Goal: Task Accomplishment & Management: Complete application form

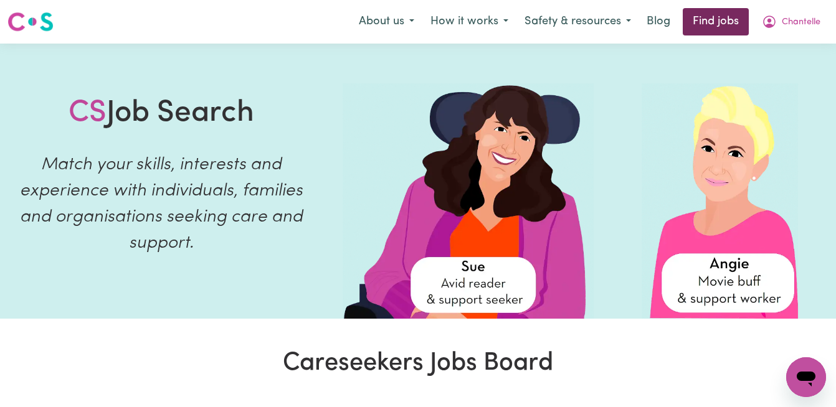
click at [713, 27] on link "Find jobs" at bounding box center [716, 21] width 66 height 27
click at [727, 16] on link "Find jobs" at bounding box center [716, 21] width 66 height 27
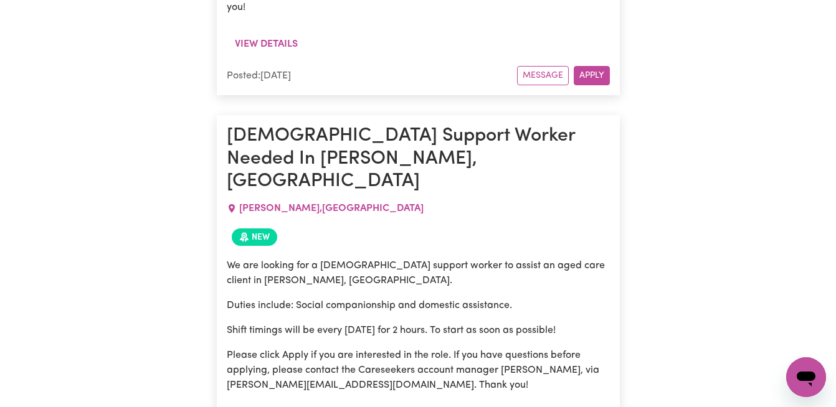
scroll to position [1299, 0]
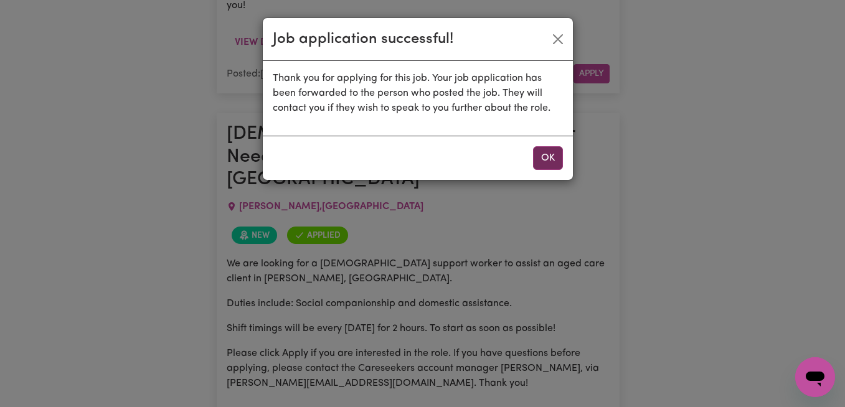
click at [547, 153] on button "OK" at bounding box center [548, 158] width 30 height 24
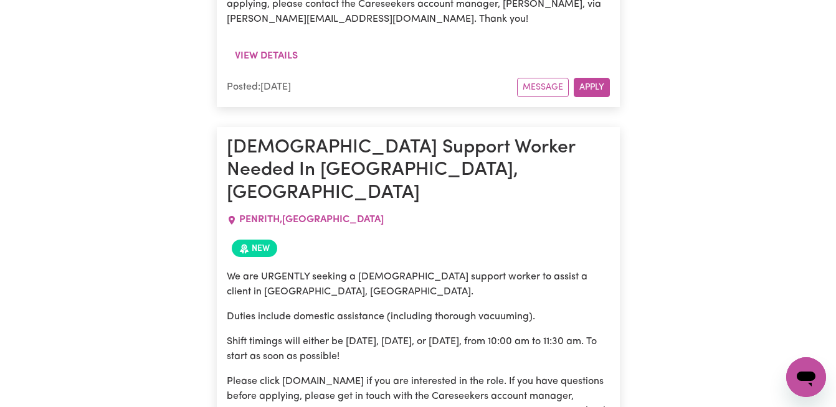
scroll to position [0, 0]
